Goal: Task Accomplishment & Management: Manage account settings

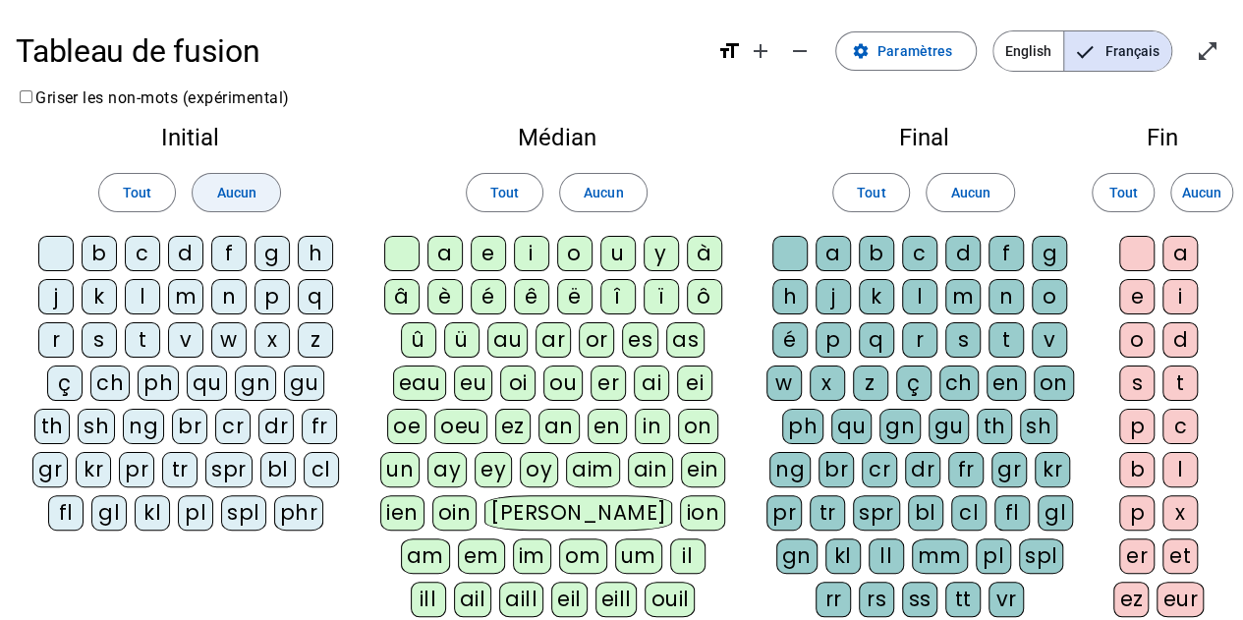
drag, startPoint x: 238, startPoint y: 188, endPoint x: 259, endPoint y: 190, distance: 21.7
click at [238, 188] on span "Aucun" at bounding box center [235, 193] width 39 height 24
click at [613, 186] on span "Aucun" at bounding box center [603, 193] width 39 height 24
click at [191, 298] on div "m" at bounding box center [185, 296] width 35 height 35
click at [145, 289] on div "l" at bounding box center [142, 296] width 35 height 35
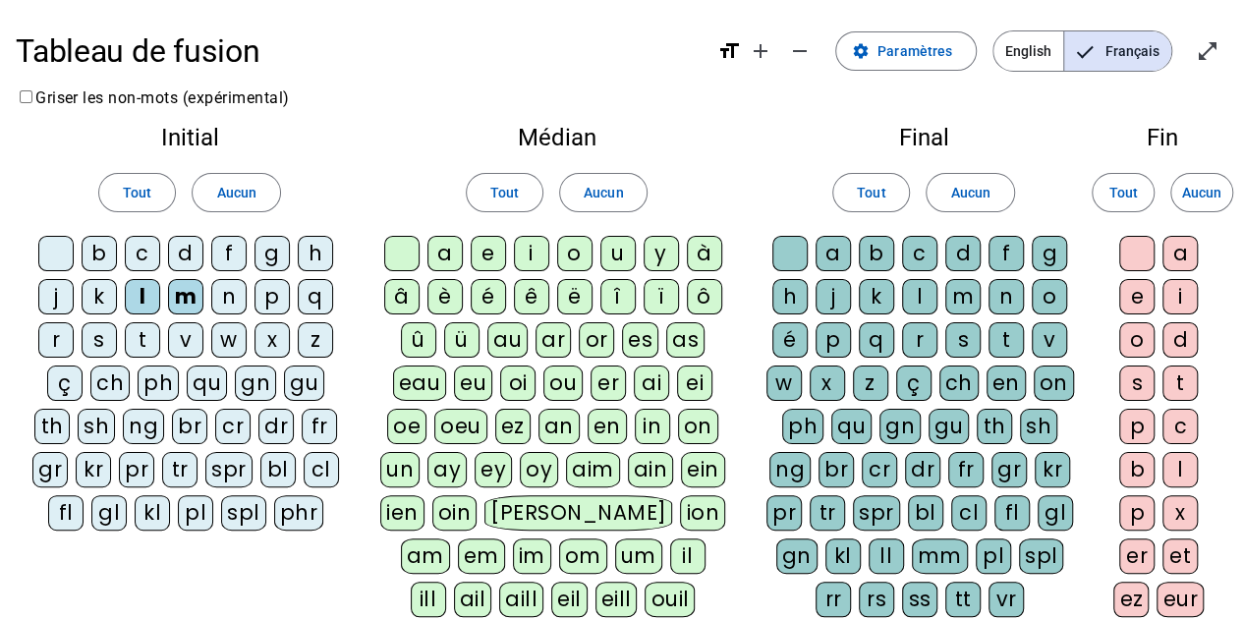
click at [447, 258] on div "a" at bounding box center [444, 253] width 35 height 35
click at [617, 256] on div "u" at bounding box center [617, 253] width 35 height 35
click at [926, 293] on div "l" at bounding box center [919, 296] width 35 height 35
click at [958, 294] on div "m" at bounding box center [962, 296] width 35 height 35
click at [918, 337] on div "r" at bounding box center [919, 339] width 35 height 35
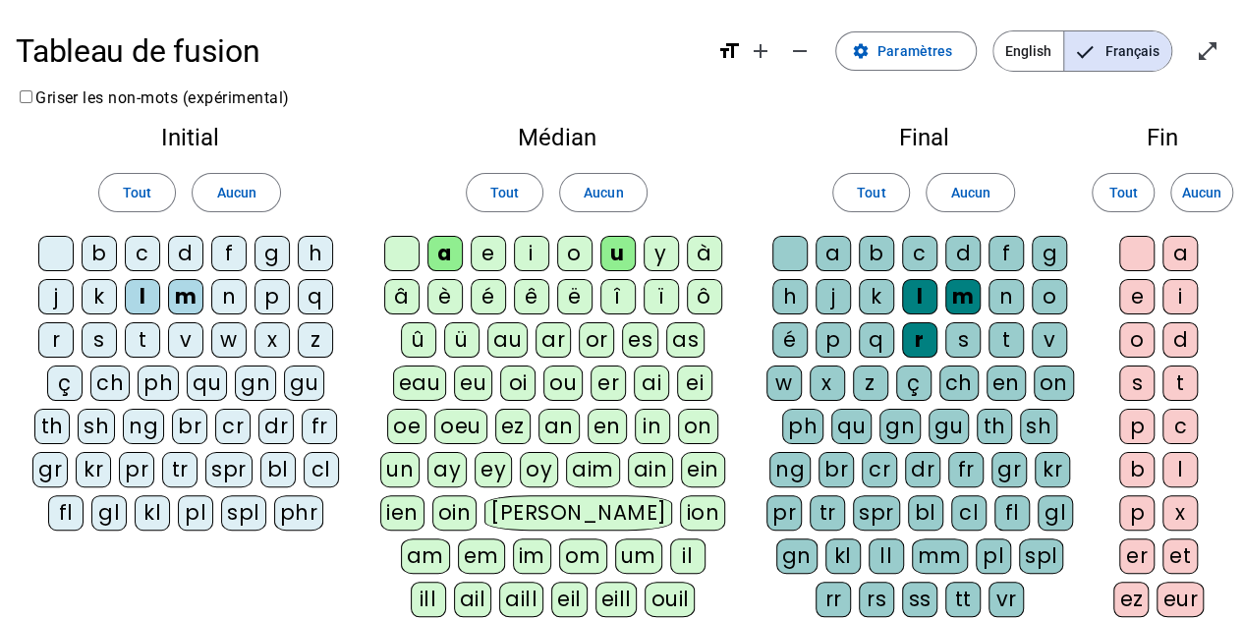
drag, startPoint x: 189, startPoint y: 337, endPoint x: 214, endPoint y: 341, distance: 25.9
click at [189, 336] on div "v" at bounding box center [185, 339] width 35 height 35
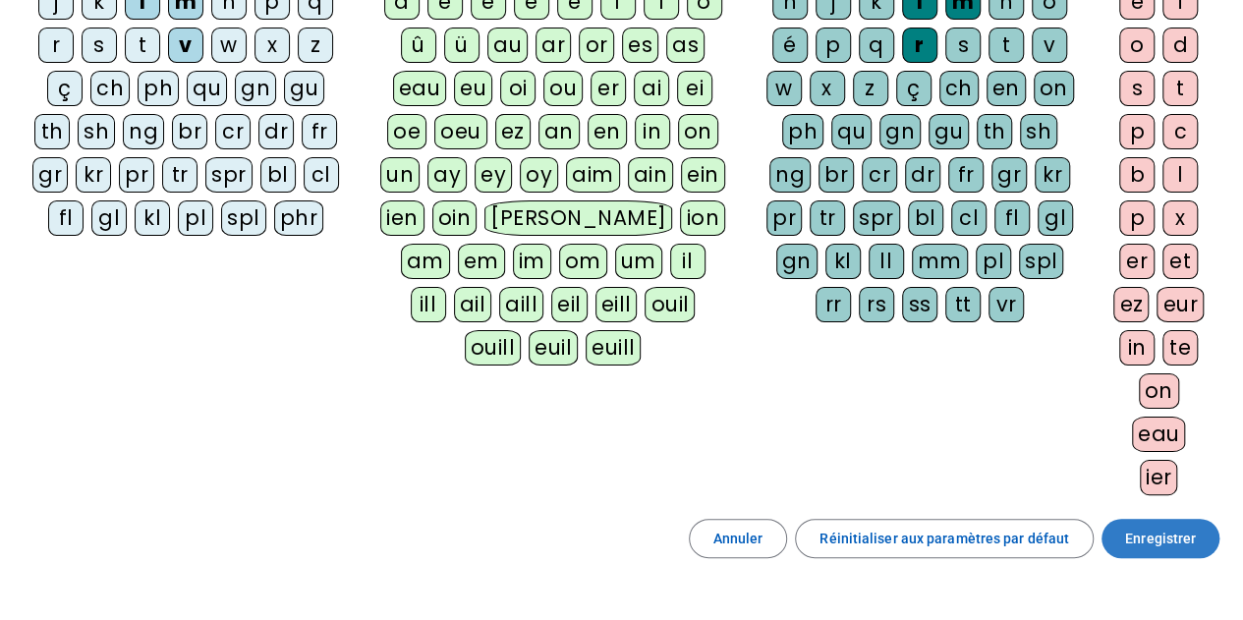
click at [1139, 534] on span "Enregistrer" at bounding box center [1160, 539] width 71 height 24
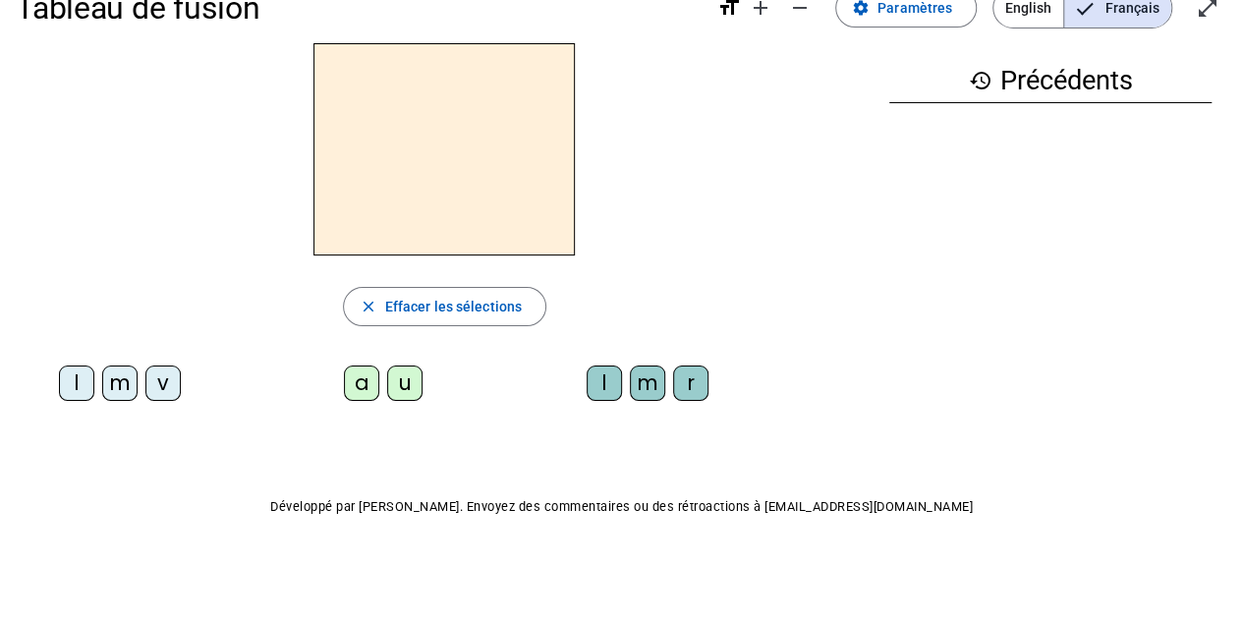
click at [88, 383] on div "l" at bounding box center [76, 383] width 35 height 35
click at [364, 388] on div "a" at bounding box center [361, 383] width 35 height 35
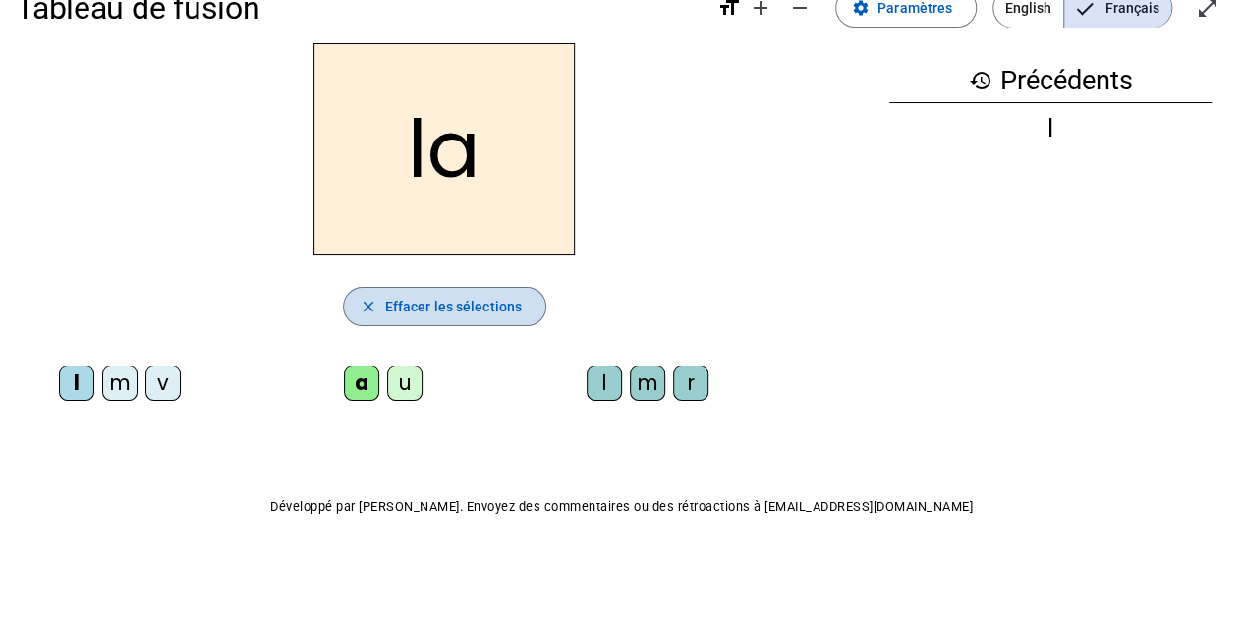
click at [495, 312] on span "Effacer les sélections" at bounding box center [453, 307] width 137 height 24
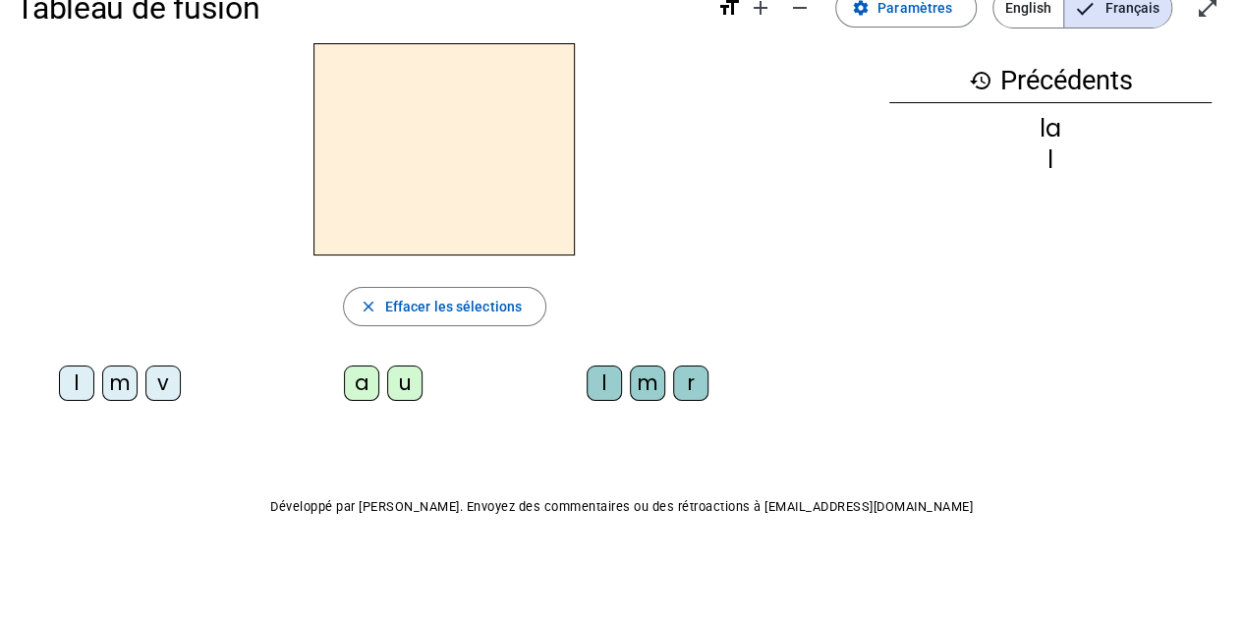
click at [119, 380] on div "m" at bounding box center [119, 383] width 35 height 35
click at [363, 390] on div "a" at bounding box center [361, 383] width 35 height 35
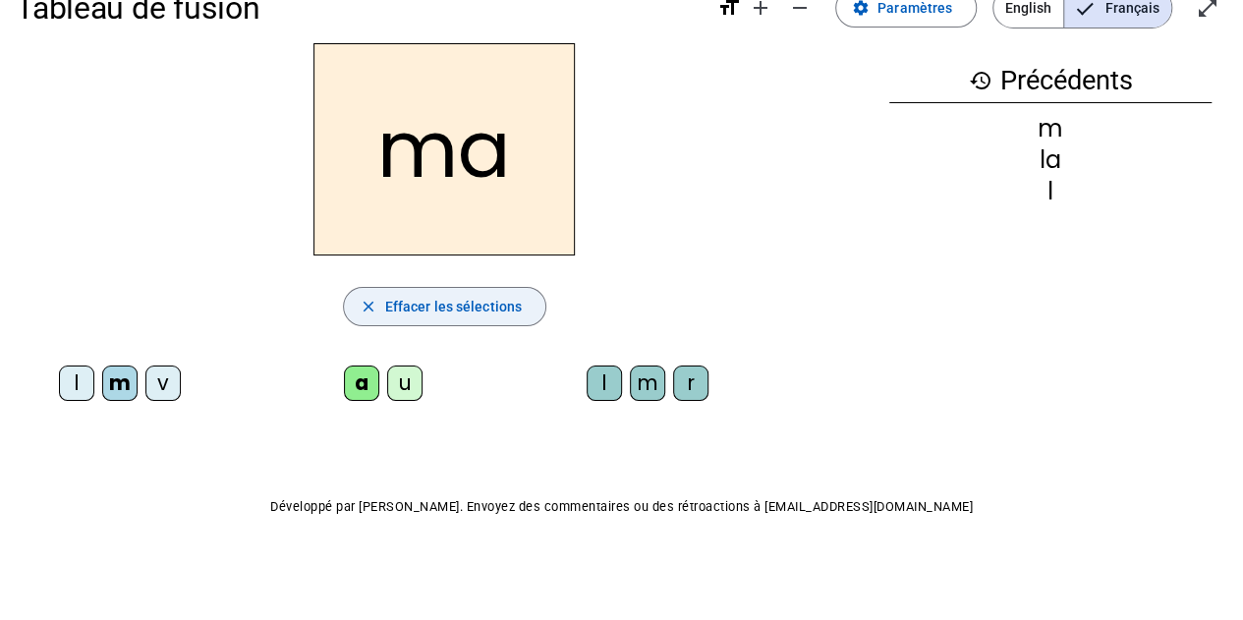
click at [457, 297] on span "Effacer les sélections" at bounding box center [453, 307] width 137 height 24
